Goal: Communication & Community: Answer question/provide support

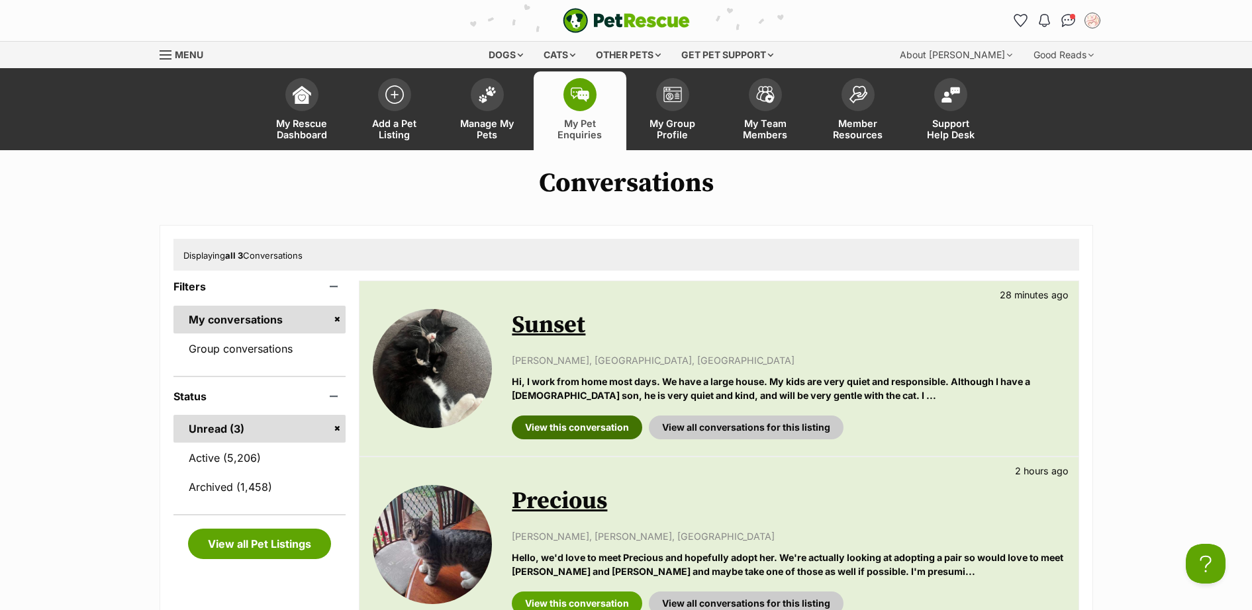
click at [577, 420] on link "View this conversation" at bounding box center [577, 428] width 130 height 24
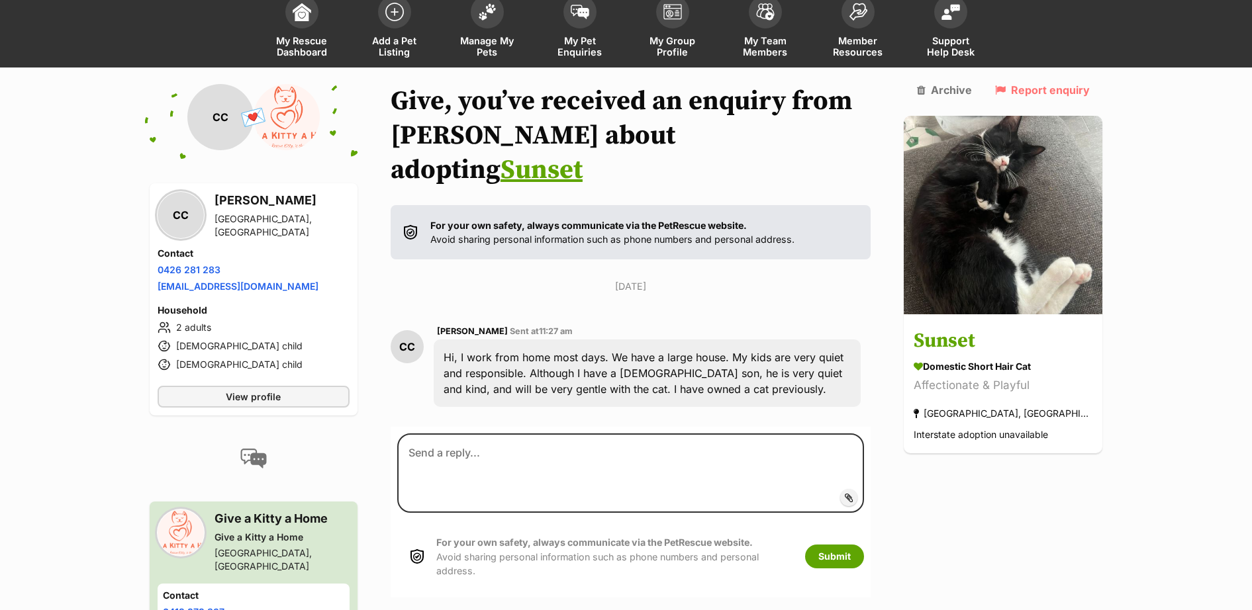
scroll to position [109, 0]
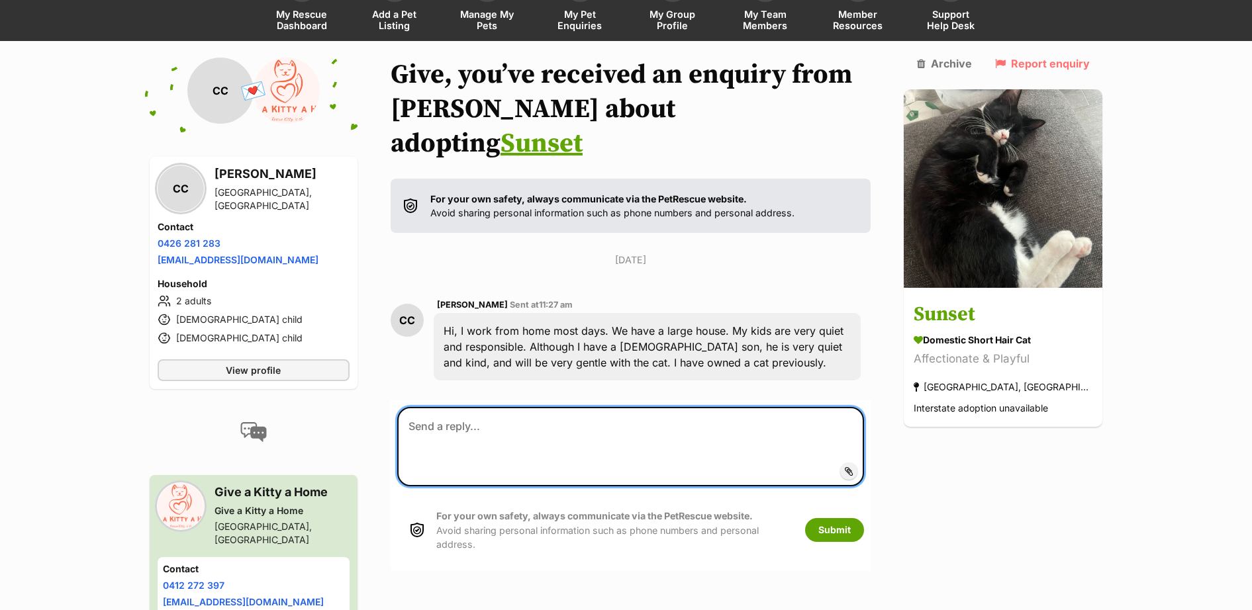
click at [506, 407] on textarea at bounding box center [630, 446] width 467 height 79
paste textarea "Thank you for your enquiry 😻 I have a few questions for all applicants please. …"
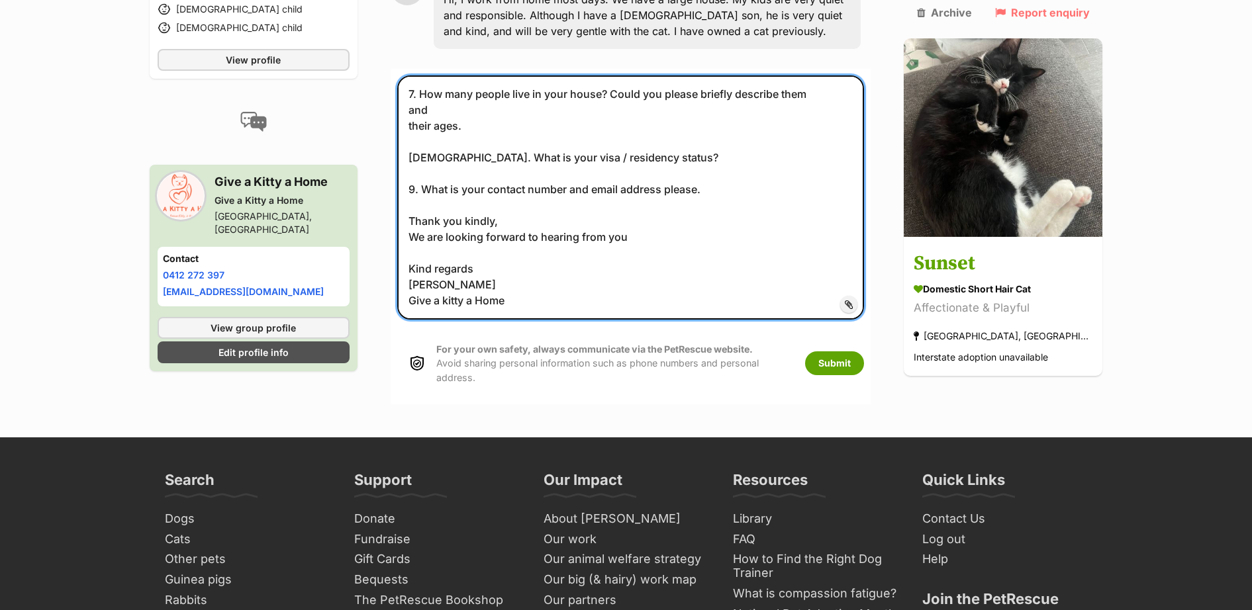
scroll to position [501, 0]
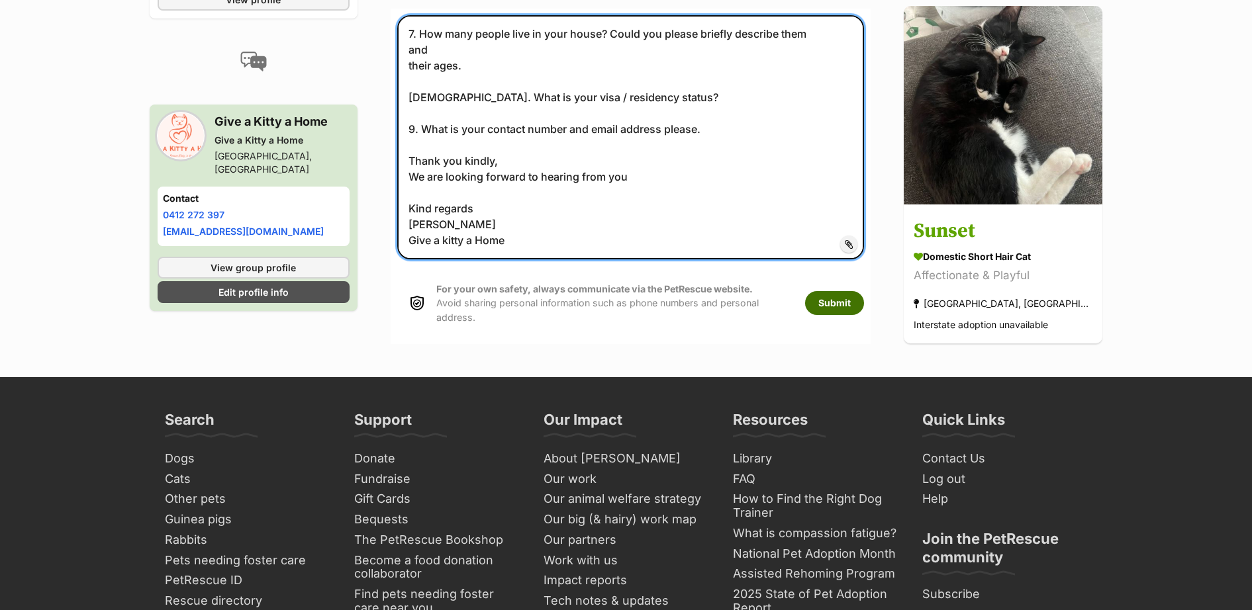
type textarea "Thank you for your enquiry 😻 I have a few questions for all applicants please. …"
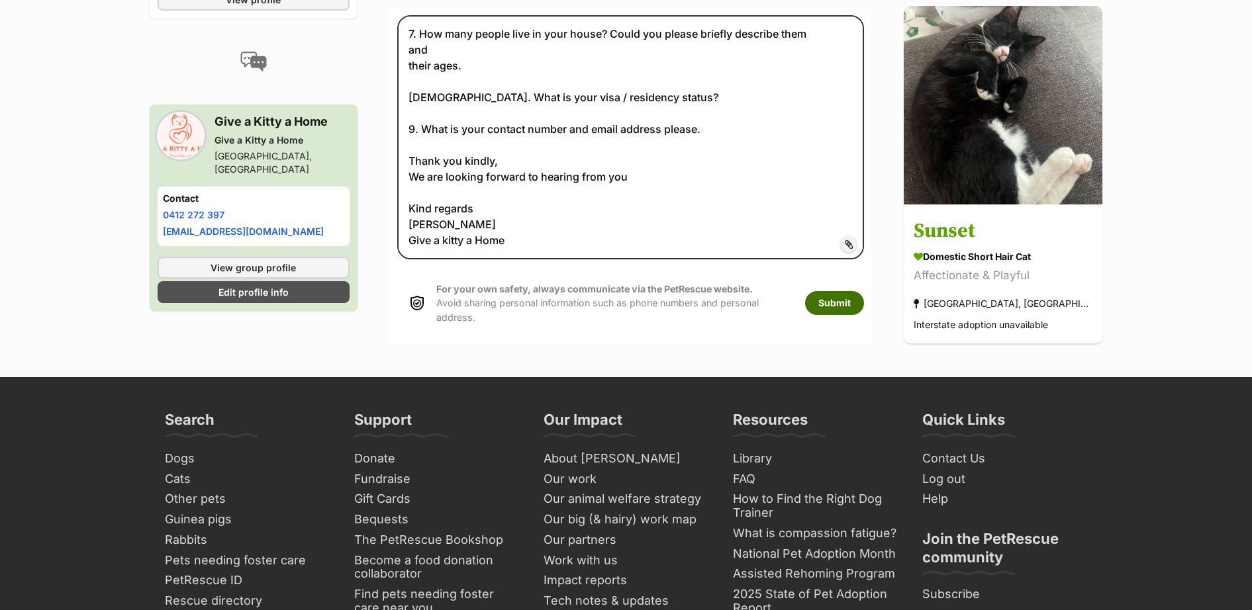
click at [864, 291] on button "Submit" at bounding box center [834, 303] width 59 height 24
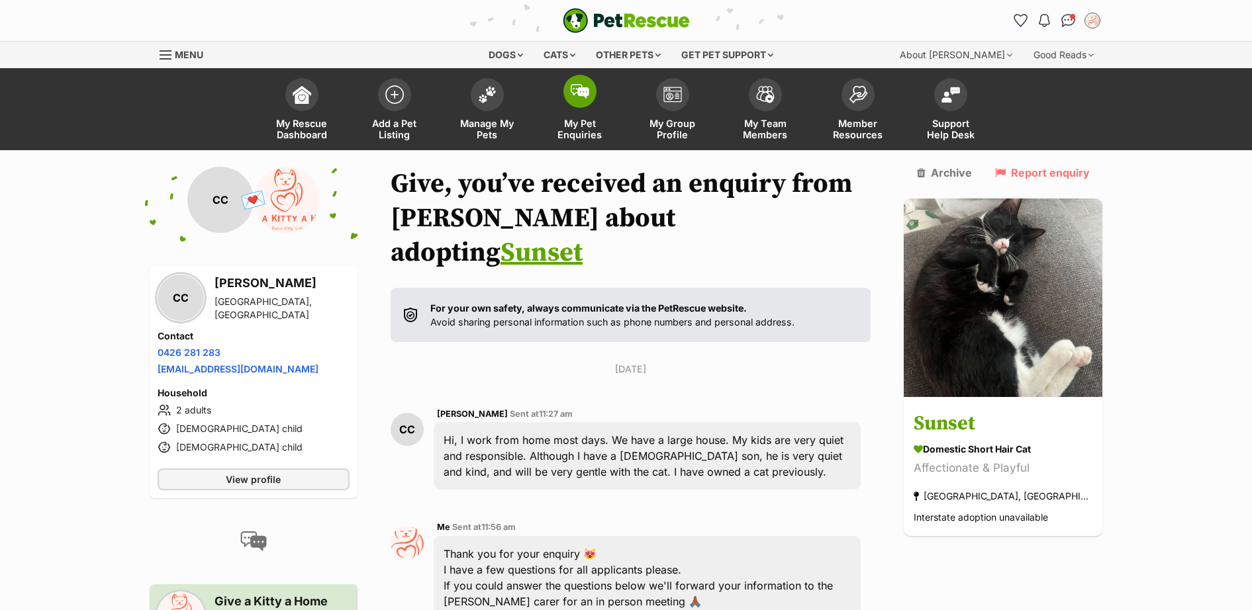
click at [581, 95] on img at bounding box center [580, 91] width 19 height 15
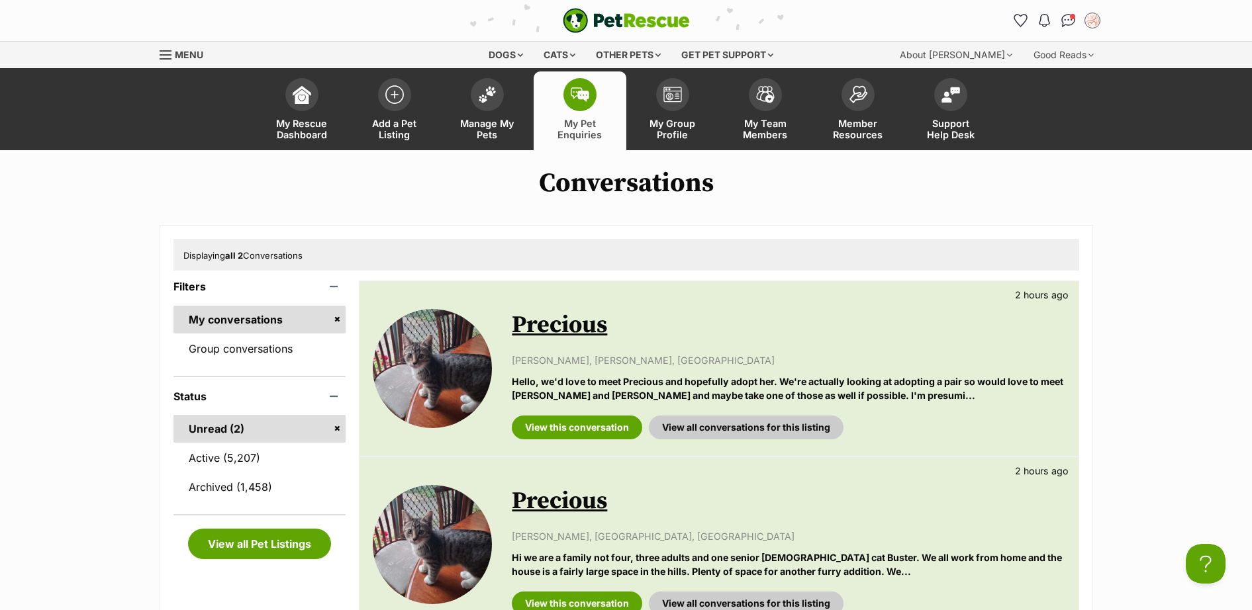
scroll to position [193, 0]
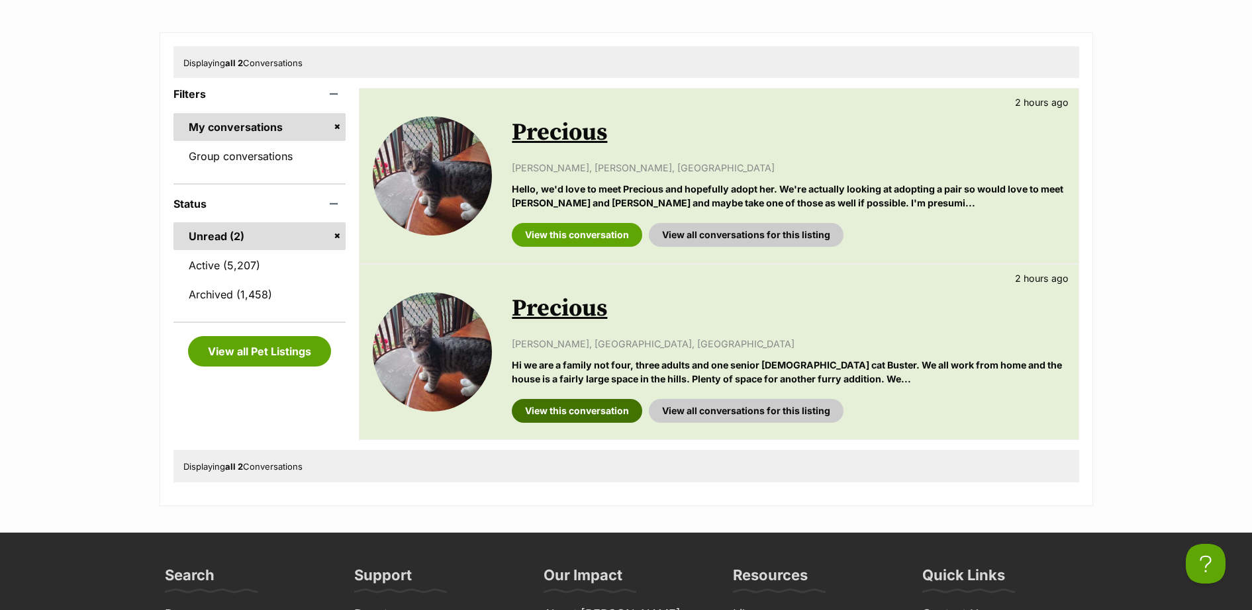
click at [598, 413] on link "View this conversation" at bounding box center [577, 411] width 130 height 24
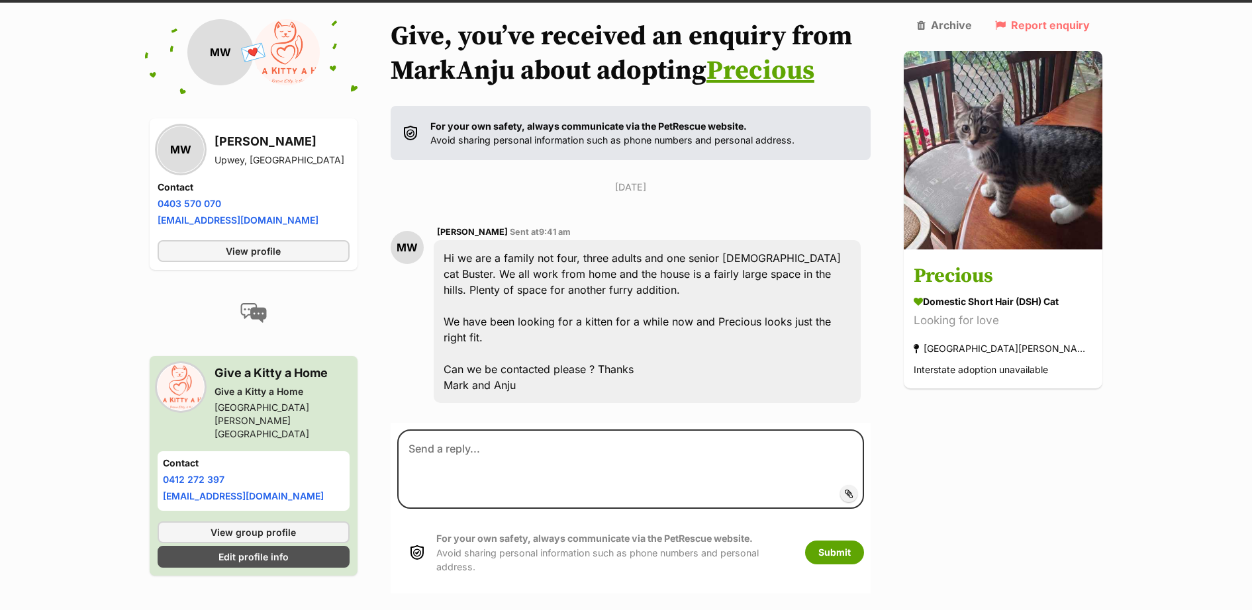
scroll to position [149, 0]
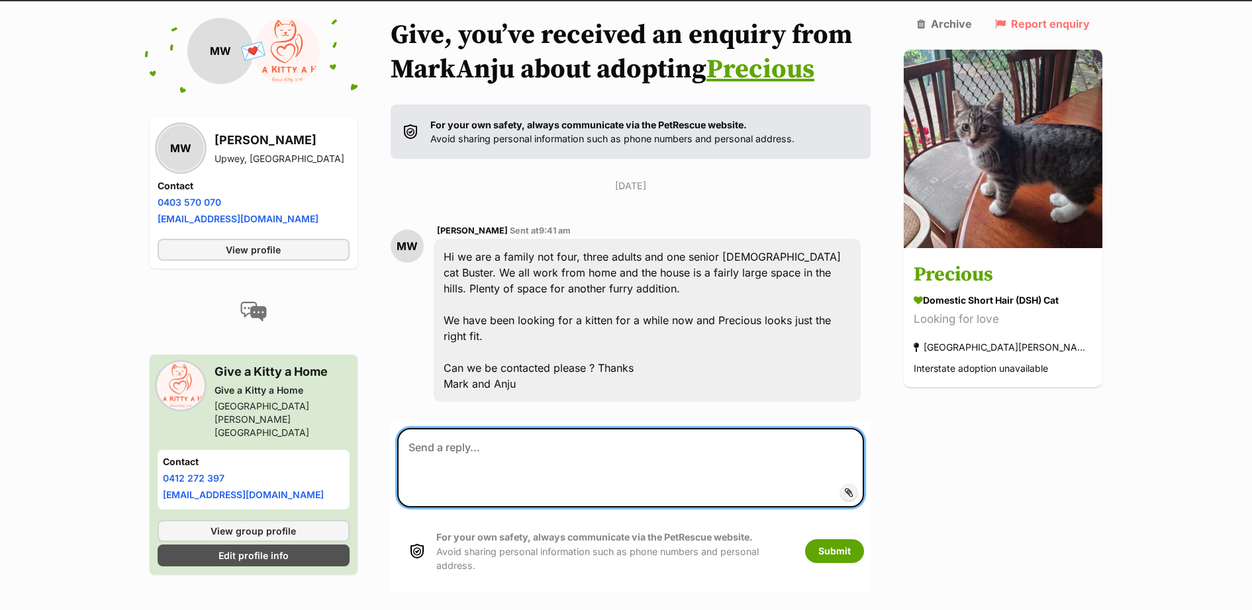
click at [457, 434] on textarea at bounding box center [630, 467] width 467 height 79
paste textarea "Thank you for your enquiry 😻 I have a few questions for all applicants please. …"
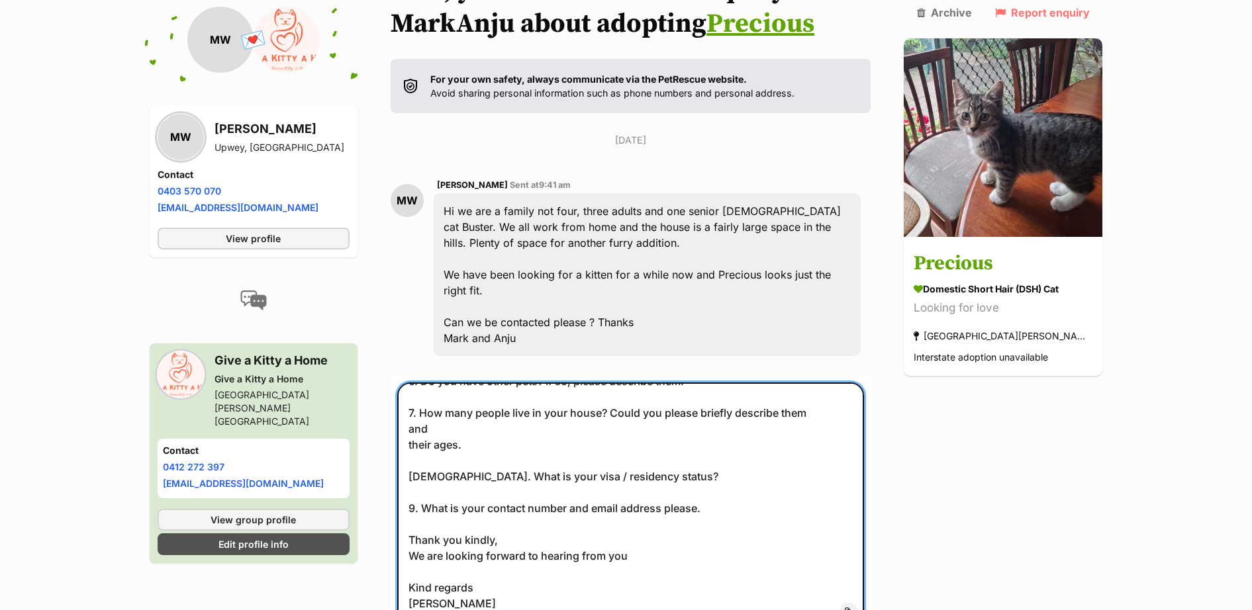
scroll to position [387, 0]
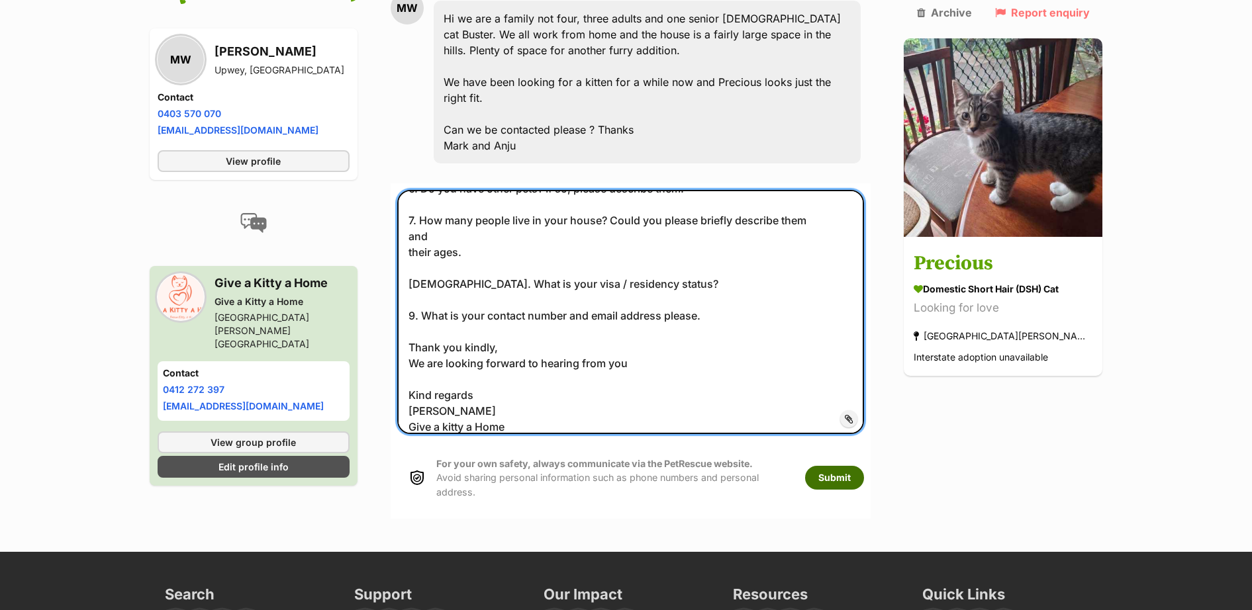
type textarea "Thank you for your enquiry 😻 I have a few questions for all applicants please. …"
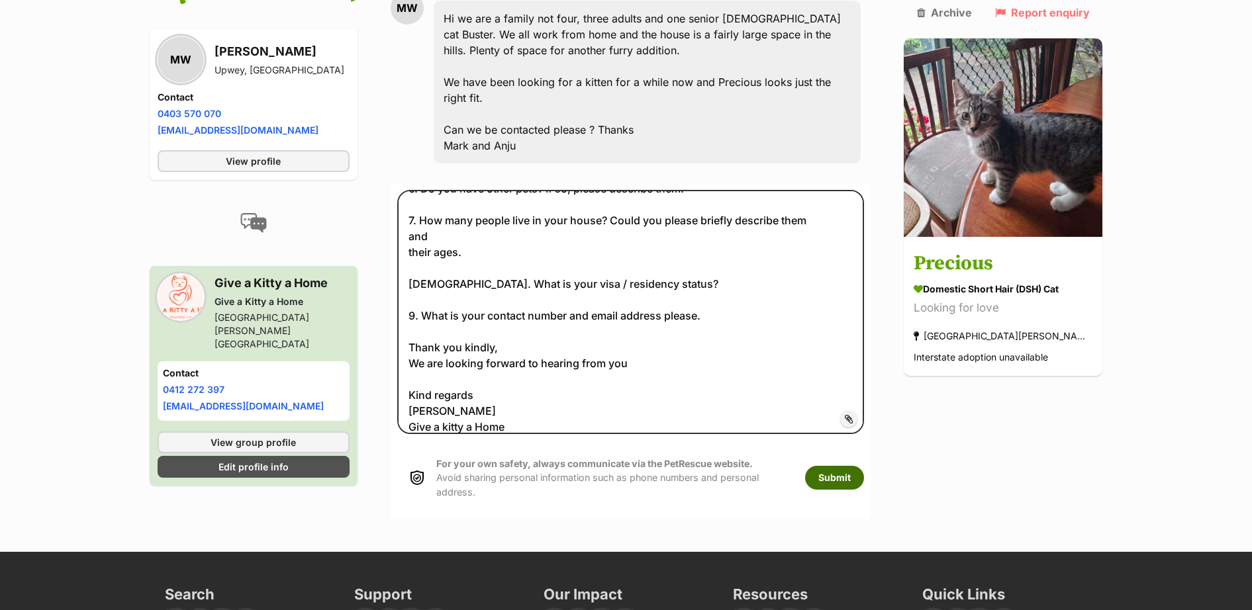
click at [846, 466] on button "Submit" at bounding box center [834, 478] width 59 height 24
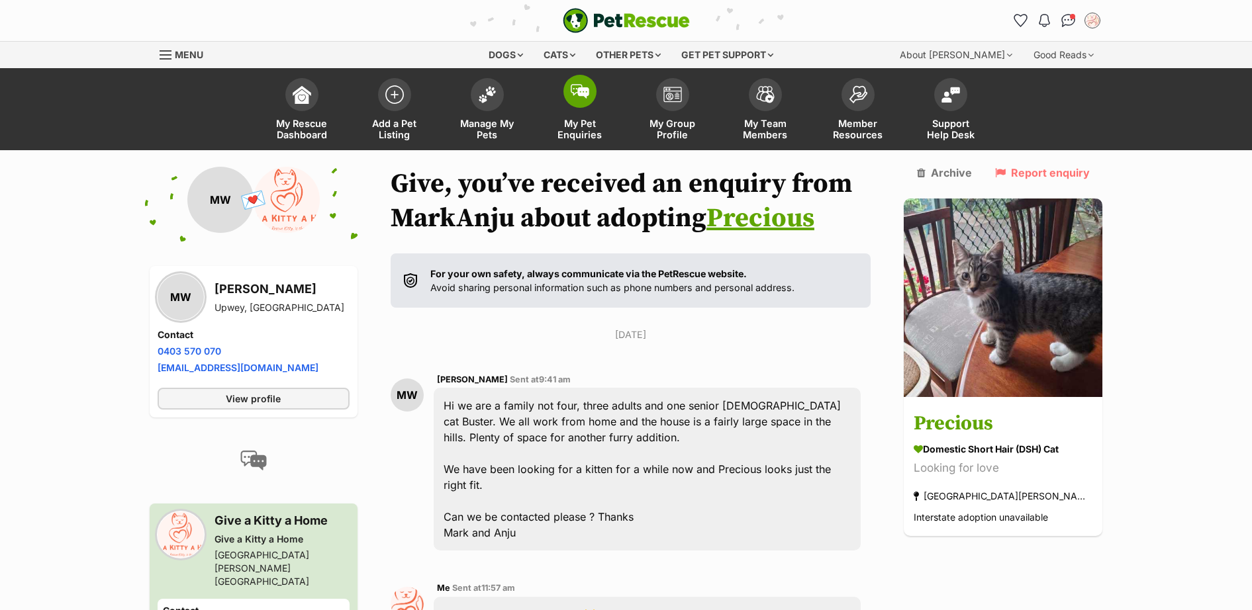
click at [582, 89] on img at bounding box center [580, 91] width 19 height 15
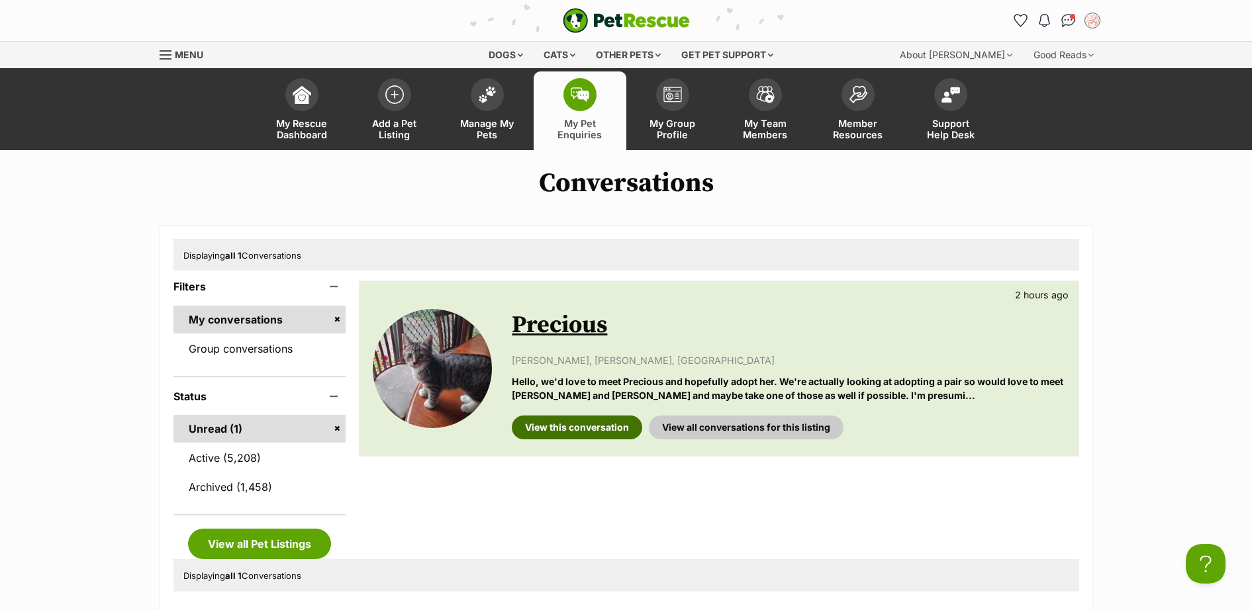
click at [559, 426] on link "View this conversation" at bounding box center [577, 428] width 130 height 24
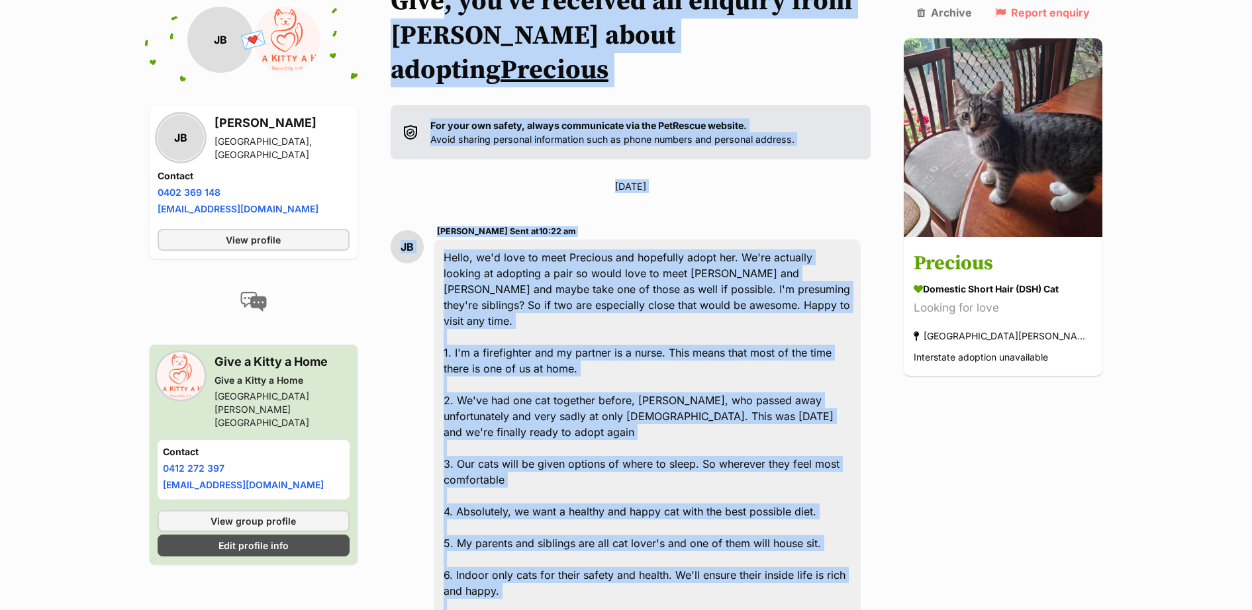
scroll to position [146, 0]
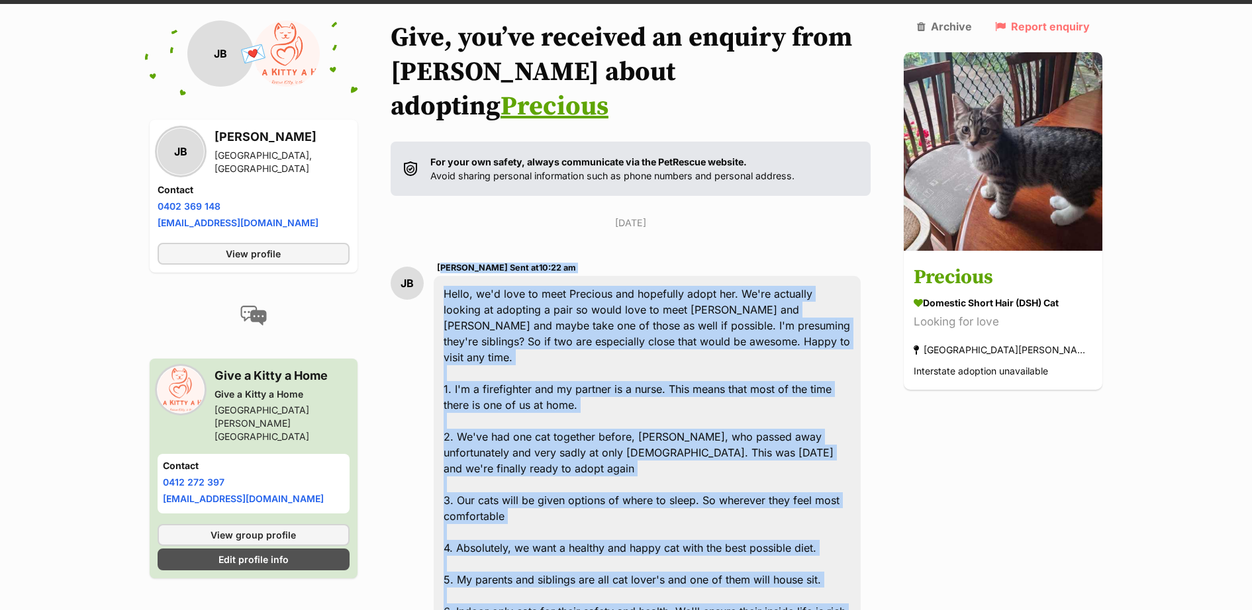
drag, startPoint x: 660, startPoint y: 346, endPoint x: 440, endPoint y: 235, distance: 246.0
click at [440, 250] on div "JB [PERSON_NAME] Sent at 10:22 am Hello, we'd love to meet Precious and hopeful…" at bounding box center [631, 516] width 481 height 533
drag, startPoint x: 440, startPoint y: 235, endPoint x: 474, endPoint y: 262, distance: 42.9
copy div "Jacob Brown Sent at 10:22 am Hello, we'd love to meet Precious and hopefully ad…"
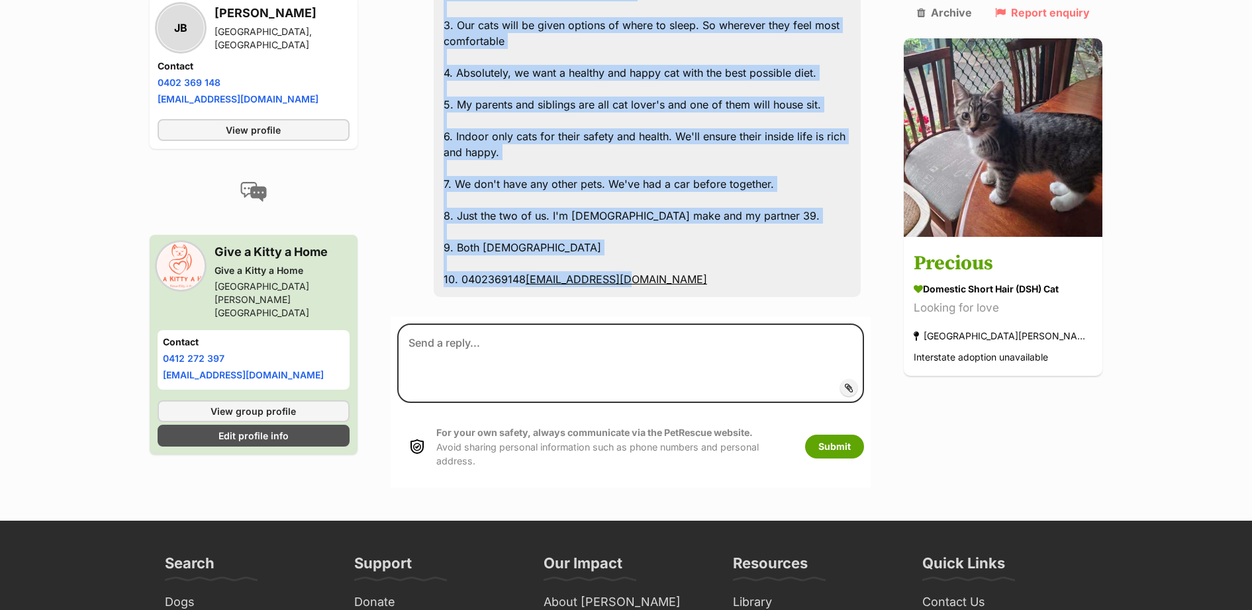
scroll to position [726, 0]
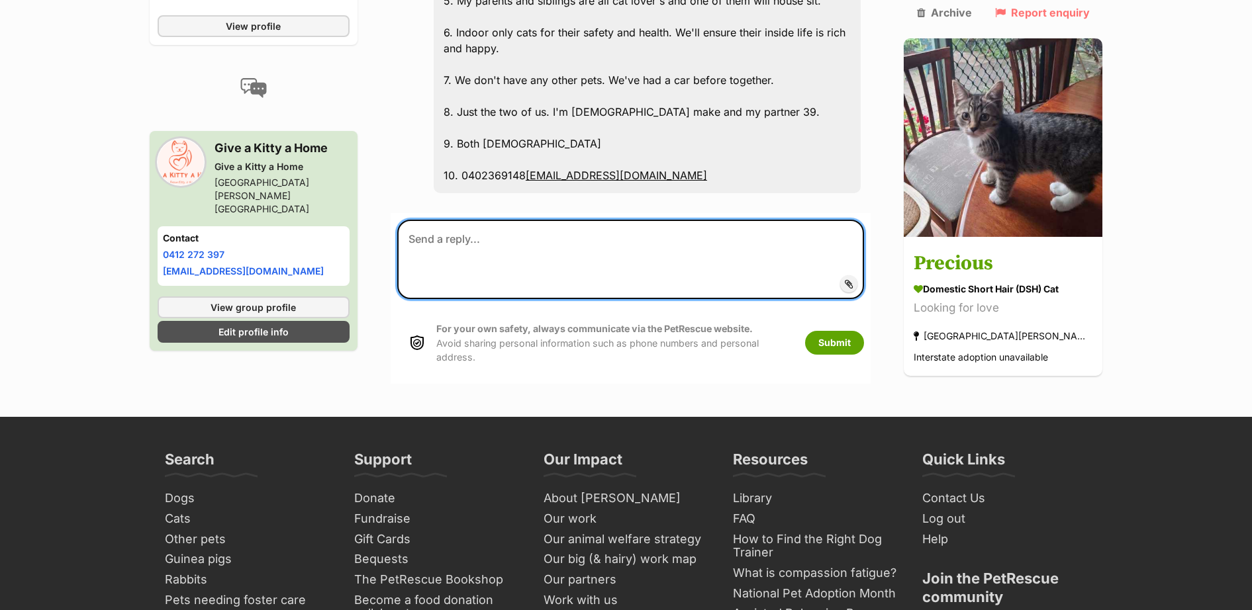
click at [510, 220] on textarea at bounding box center [630, 259] width 467 height 79
paste textarea "Thank you for answering our questions. I have forwarded your information on to …"
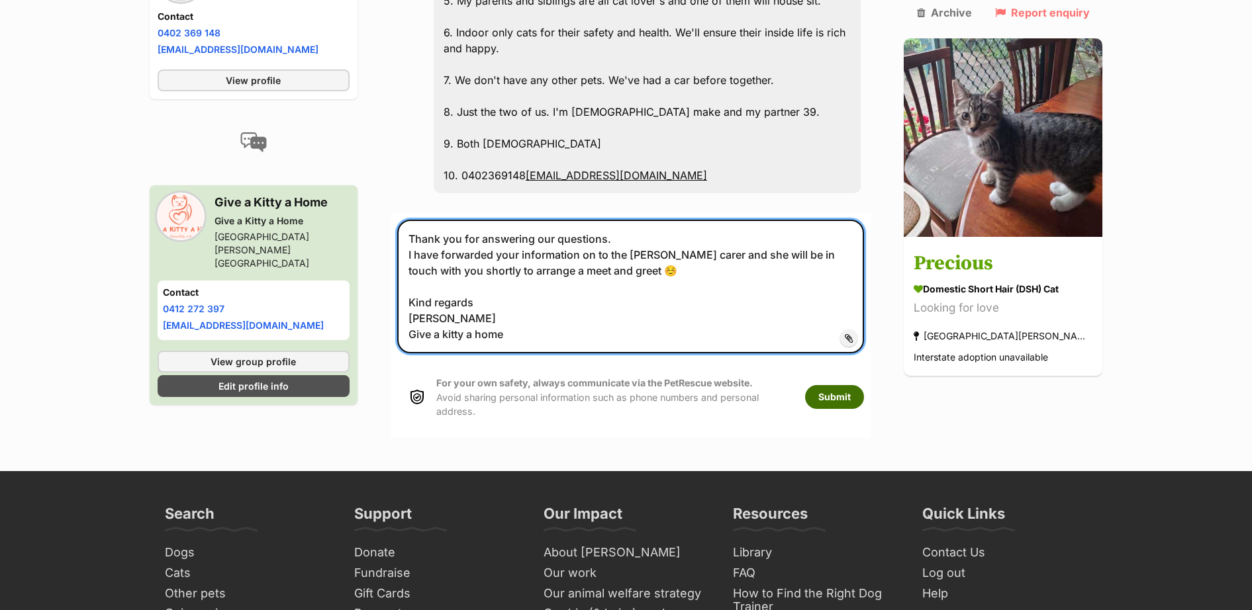
type textarea "Thank you for answering our questions. I have forwarded your information on to …"
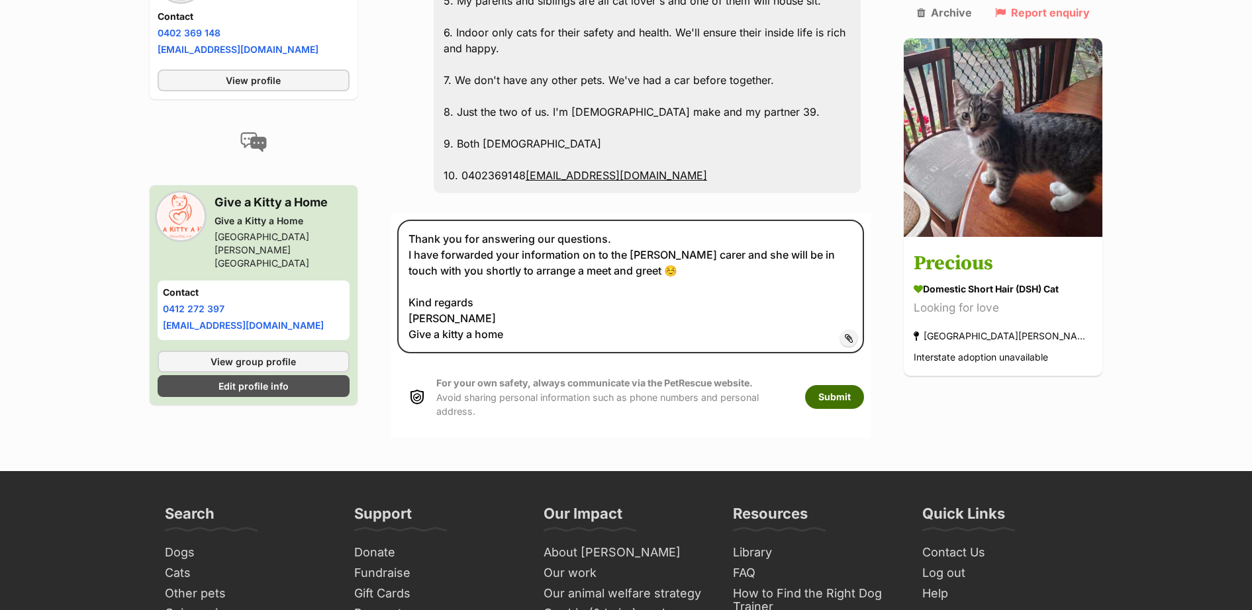
click at [864, 385] on button "Submit" at bounding box center [834, 397] width 59 height 24
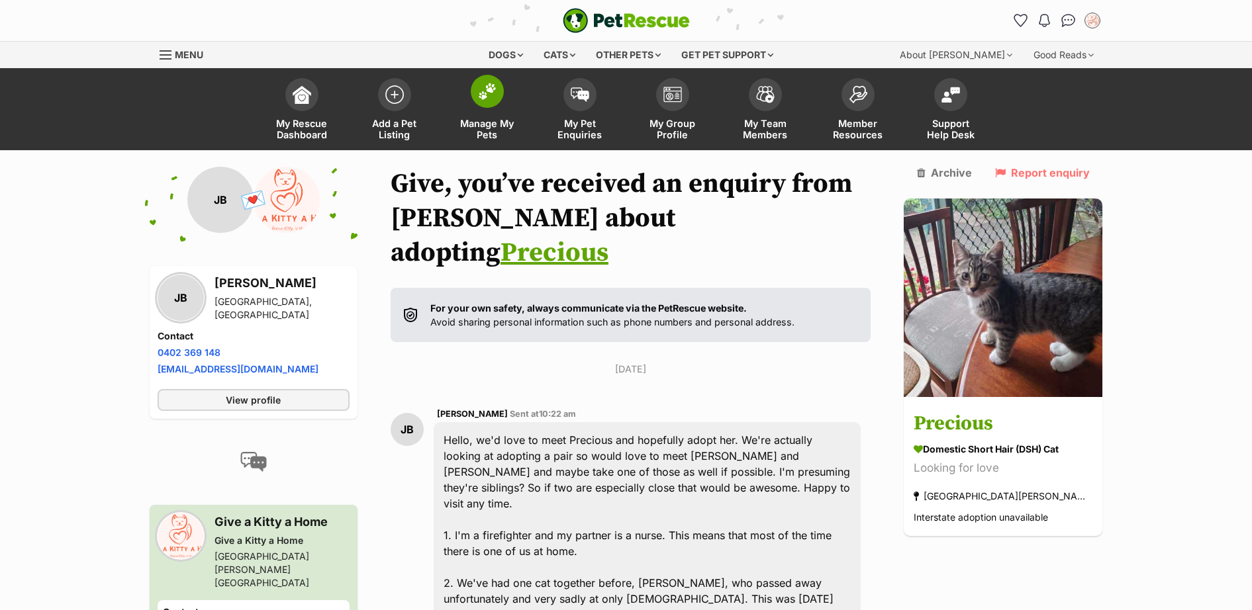
click at [508, 106] on link "Manage My Pets" at bounding box center [487, 111] width 93 height 79
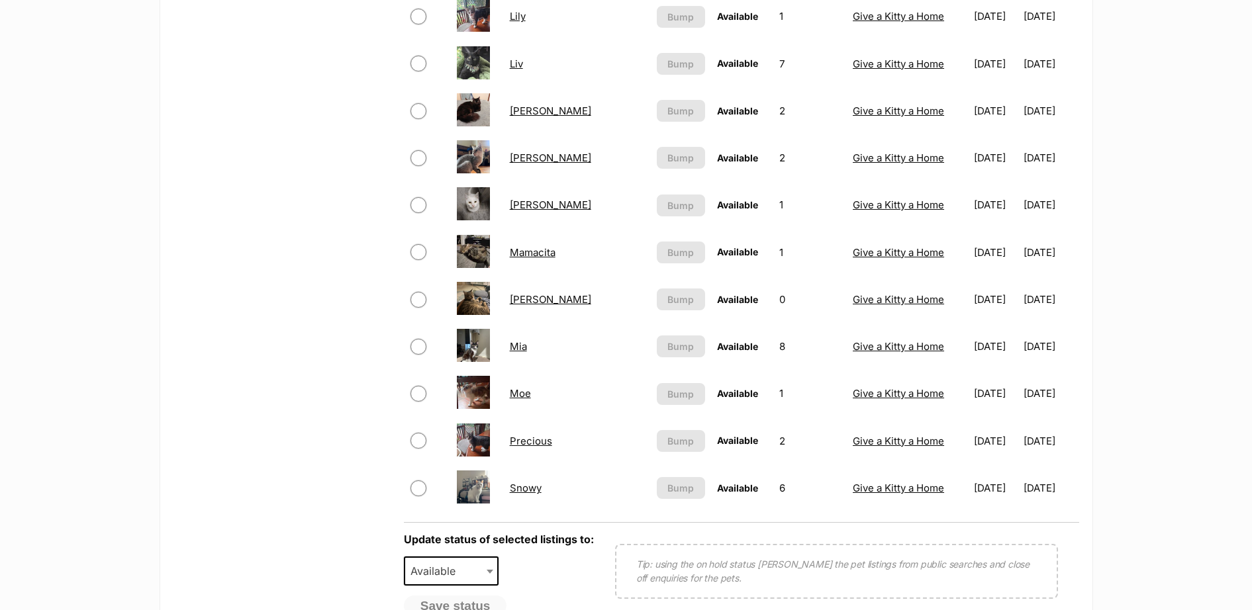
scroll to position [965, 0]
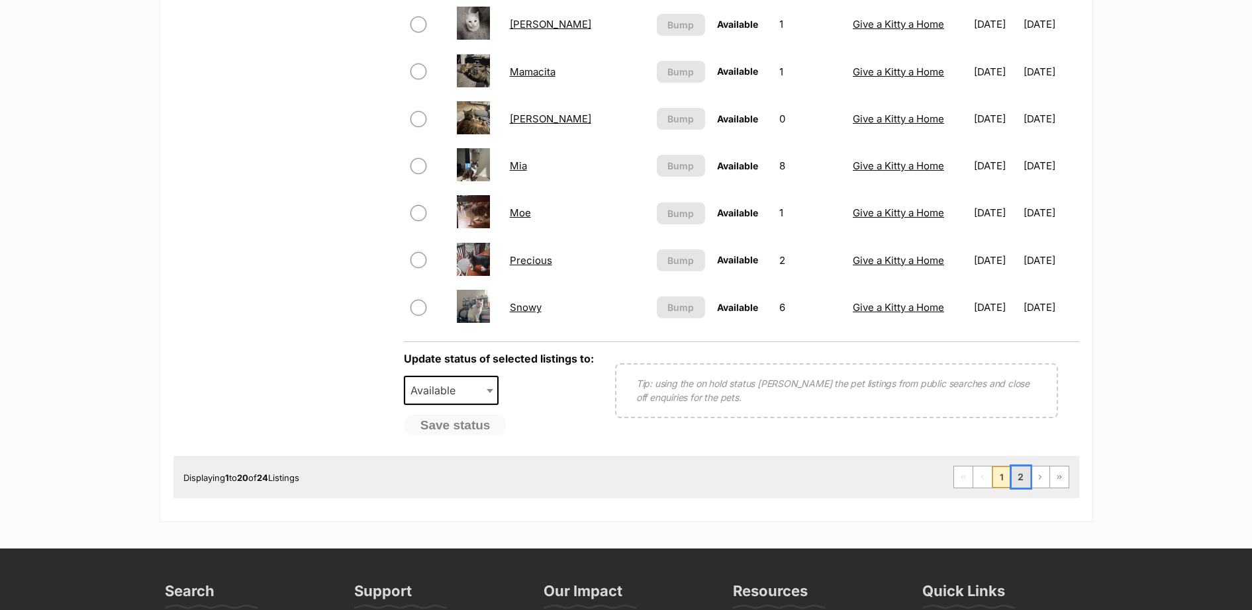
click at [1016, 483] on link "2" at bounding box center [1021, 477] width 19 height 21
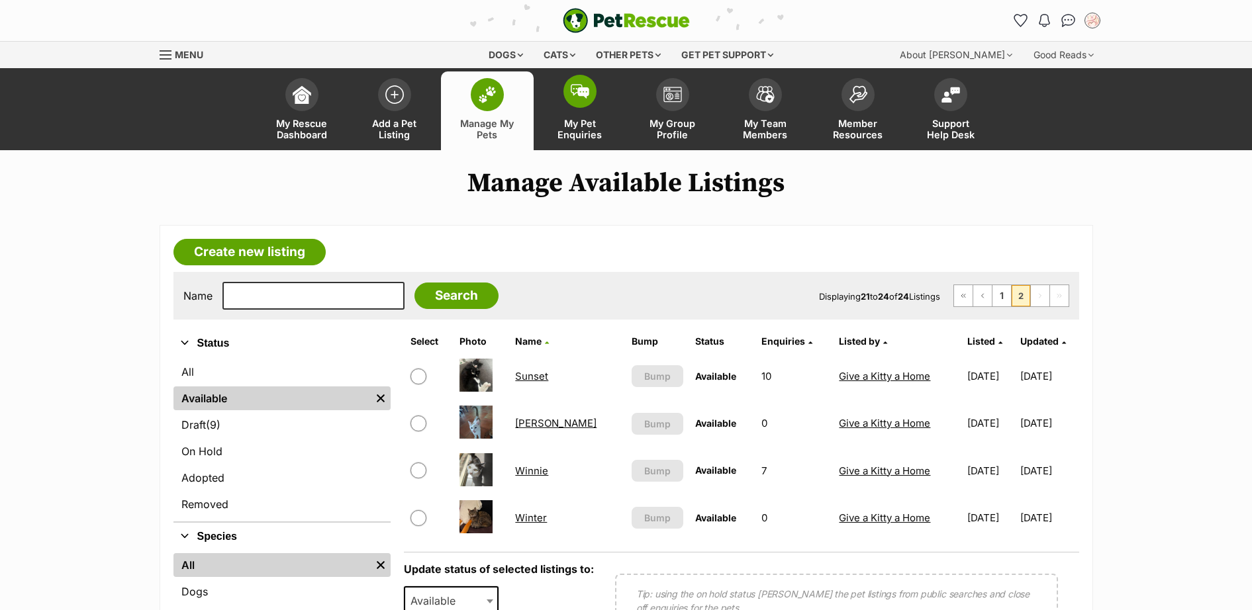
click at [590, 103] on span at bounding box center [579, 91] width 33 height 33
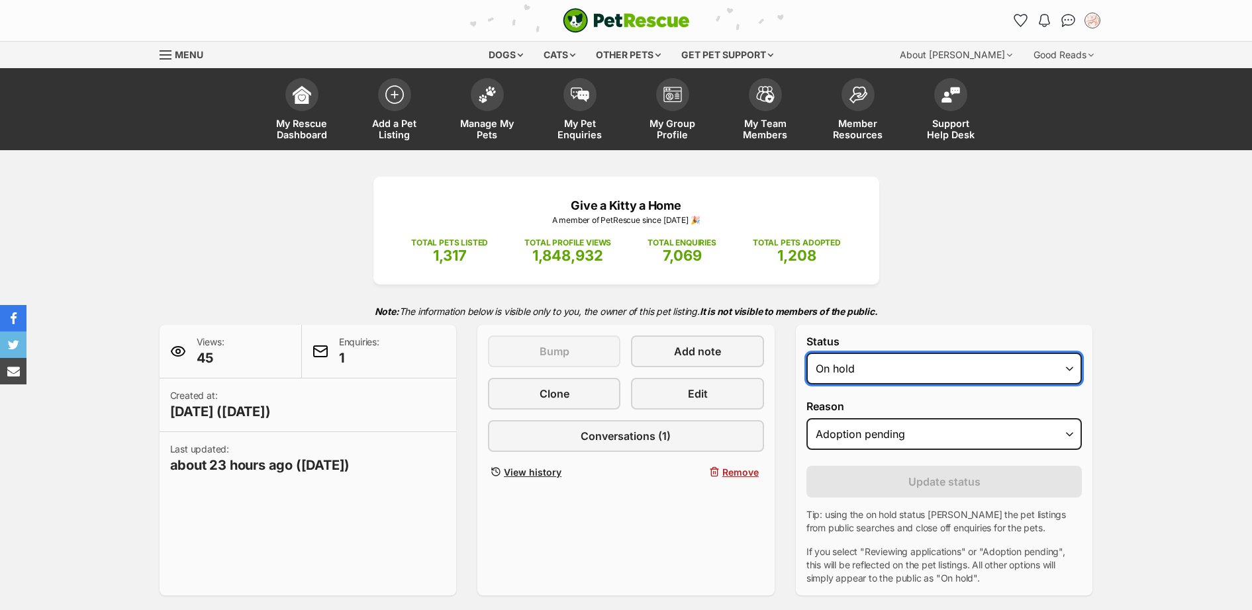
drag, startPoint x: 0, startPoint y: 0, endPoint x: 915, endPoint y: 369, distance: 986.5
click at [915, 361] on select "Draft - not available as listing has enquires Available On hold Adopted" at bounding box center [944, 369] width 276 height 32
select select "rehomed"
click at [806, 354] on select "Draft - not available as listing has enquires Available On hold Adopted" at bounding box center [944, 369] width 276 height 32
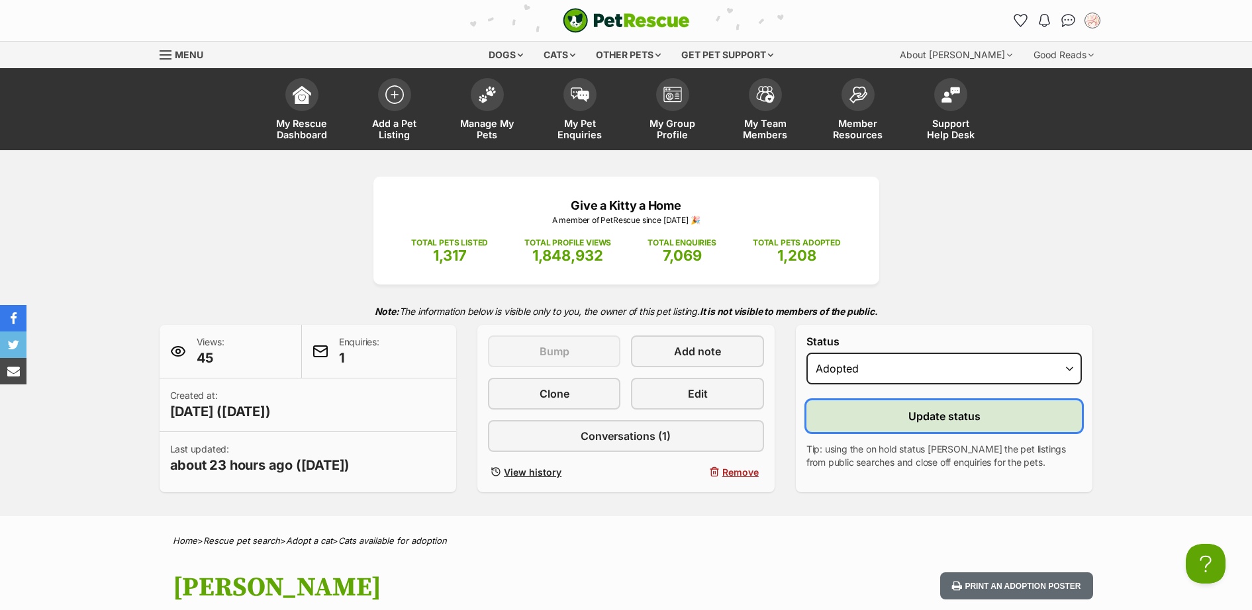
click at [932, 418] on span "Update status" at bounding box center [944, 416] width 72 height 16
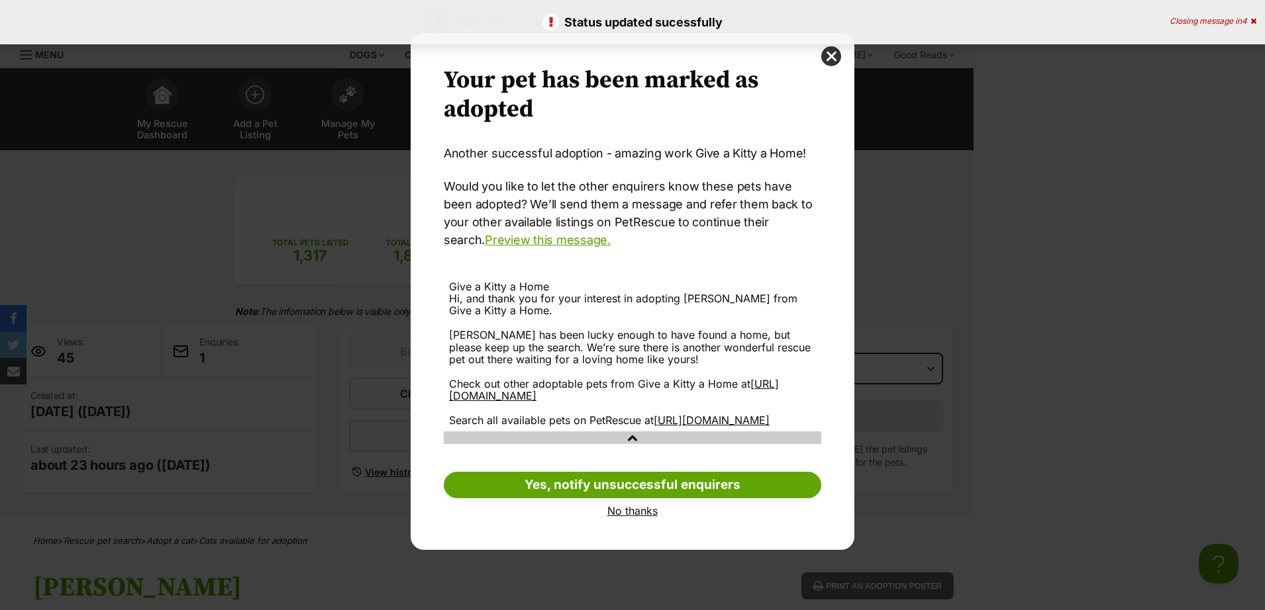
click at [640, 517] on link "No thanks" at bounding box center [632, 511] width 377 height 12
